Goal: Task Accomplishment & Management: Manage account settings

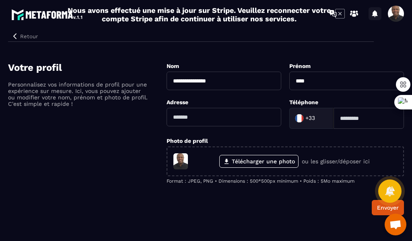
click at [377, 16] on icon at bounding box center [375, 13] width 6 height 7
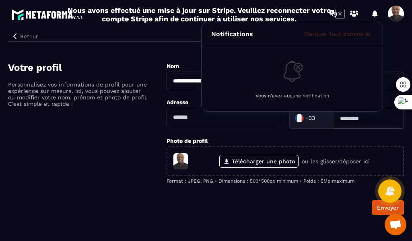
click at [91, 39] on div "Retour" at bounding box center [191, 34] width 366 height 15
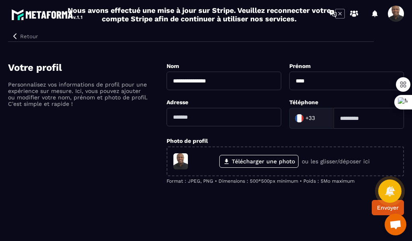
click at [352, 116] on input at bounding box center [369, 118] width 70 height 21
click at [187, 120] on input "text" at bounding box center [224, 117] width 115 height 19
type input "**********"
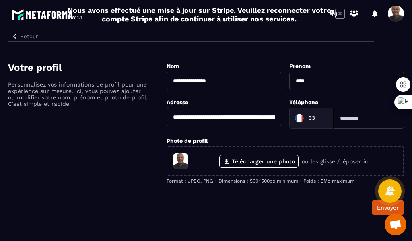
click at [361, 120] on input at bounding box center [369, 118] width 70 height 21
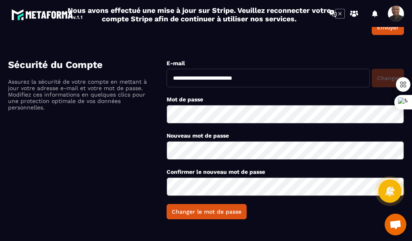
scroll to position [182, 0]
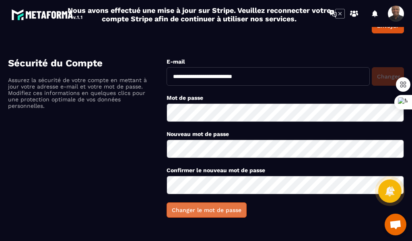
type input "*********"
click at [202, 212] on button "Changer le mot de passe" at bounding box center [207, 210] width 80 height 15
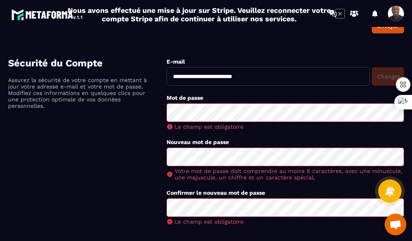
click at [283, 221] on div "Le champ est obligatoire" at bounding box center [286, 222] width 238 height 6
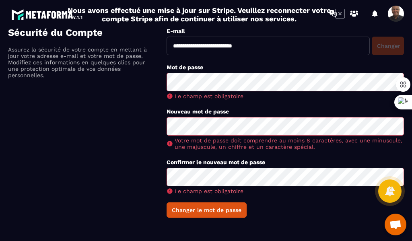
drag, startPoint x: 217, startPoint y: 209, endPoint x: 323, endPoint y: 216, distance: 106.2
click at [321, 216] on form "Mot de passe Le champ est obligatoire Nouveau mot de passe Votre mot de passe d…" at bounding box center [286, 140] width 238 height 155
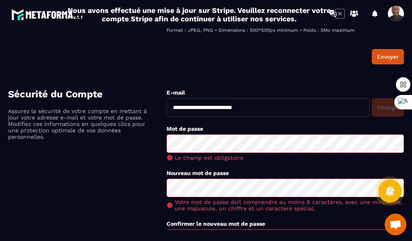
scroll to position [52, 0]
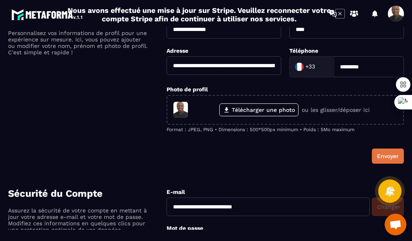
click at [390, 151] on button "Envoyer" at bounding box center [388, 156] width 32 height 15
